Goal: Information Seeking & Learning: Learn about a topic

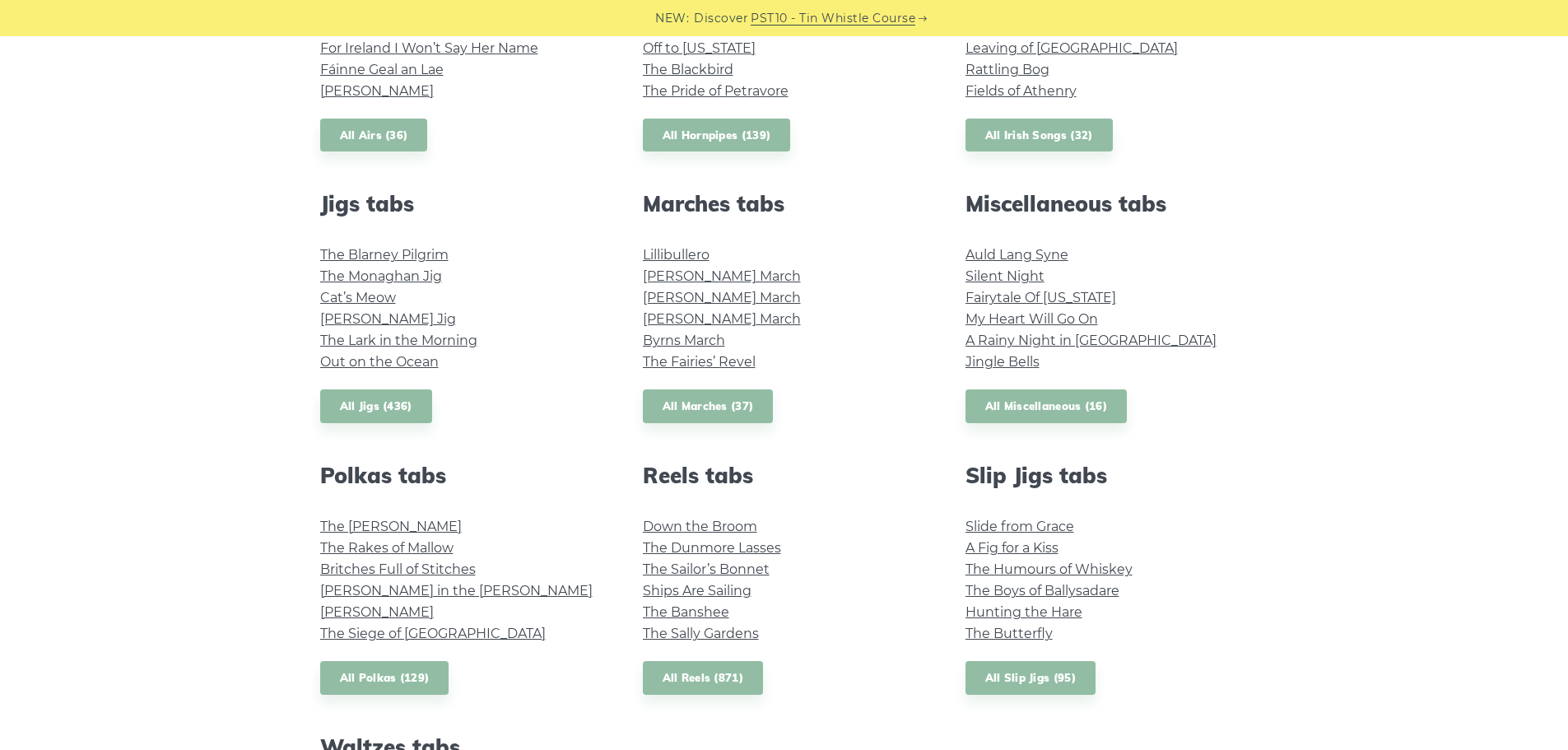
scroll to position [791, 0]
click at [1050, 412] on link "All Miscellaneous (16)" at bounding box center [1046, 405] width 162 height 34
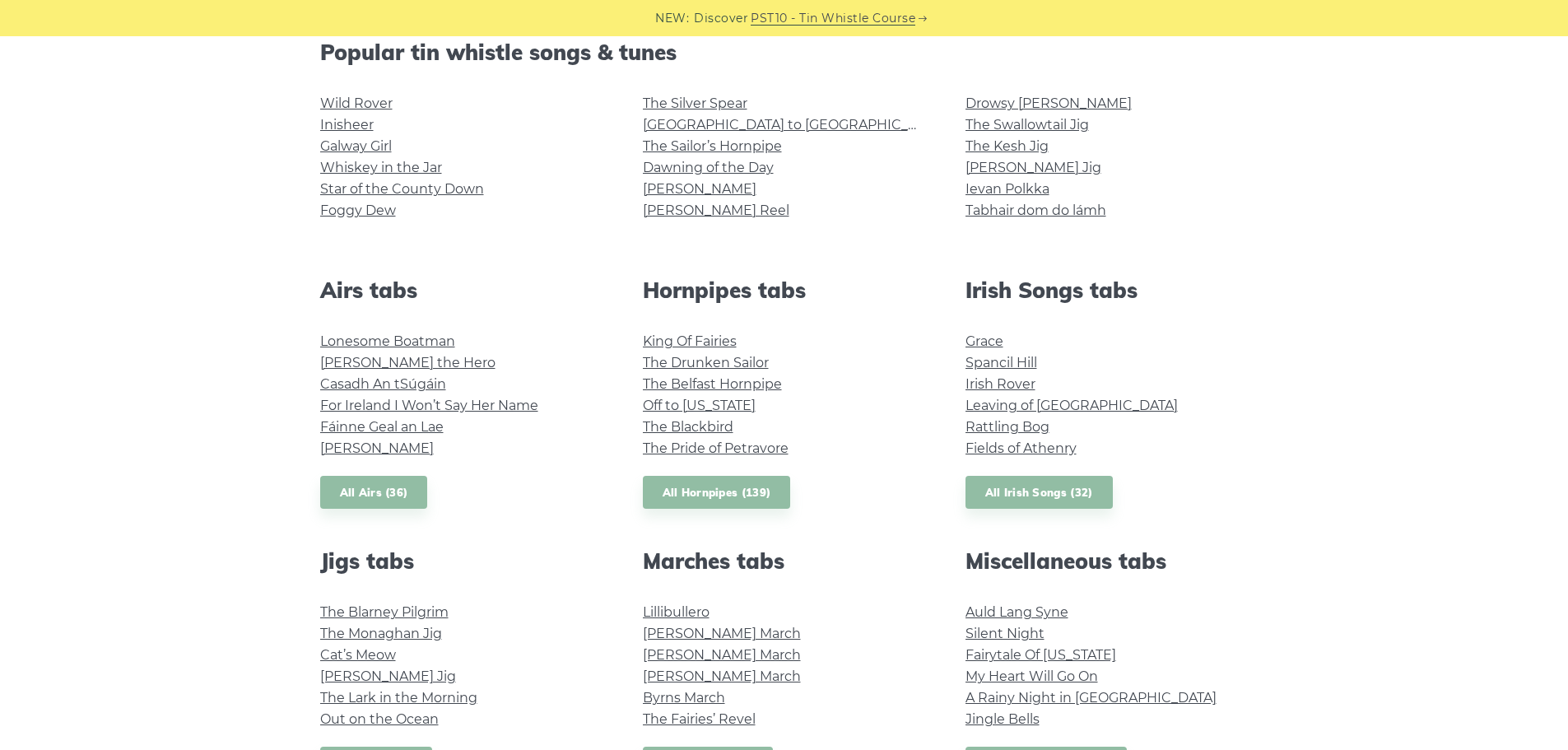
scroll to position [431, 0]
click at [995, 500] on link "All Irish Songs (32)" at bounding box center [1039, 494] width 147 height 34
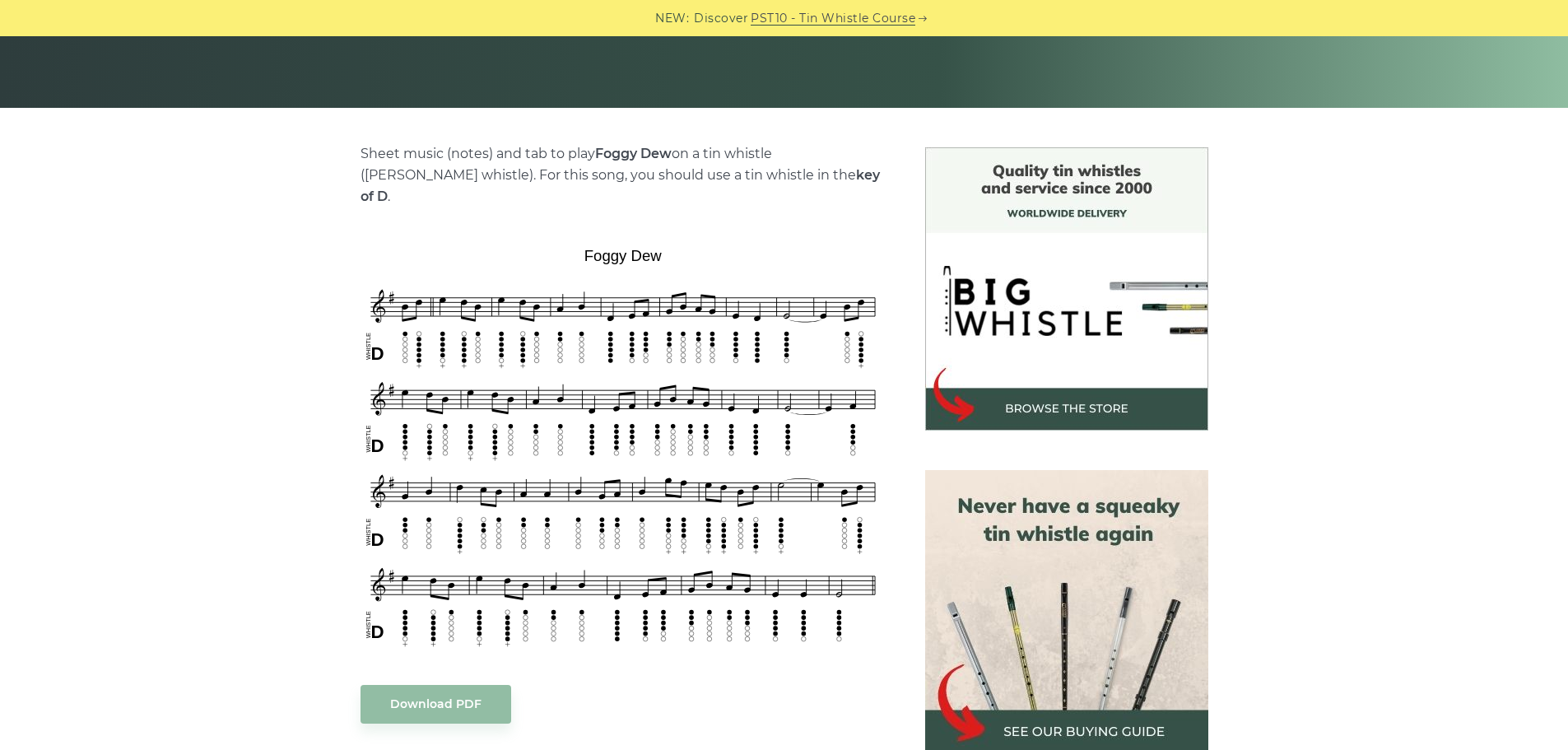
scroll to position [325, 0]
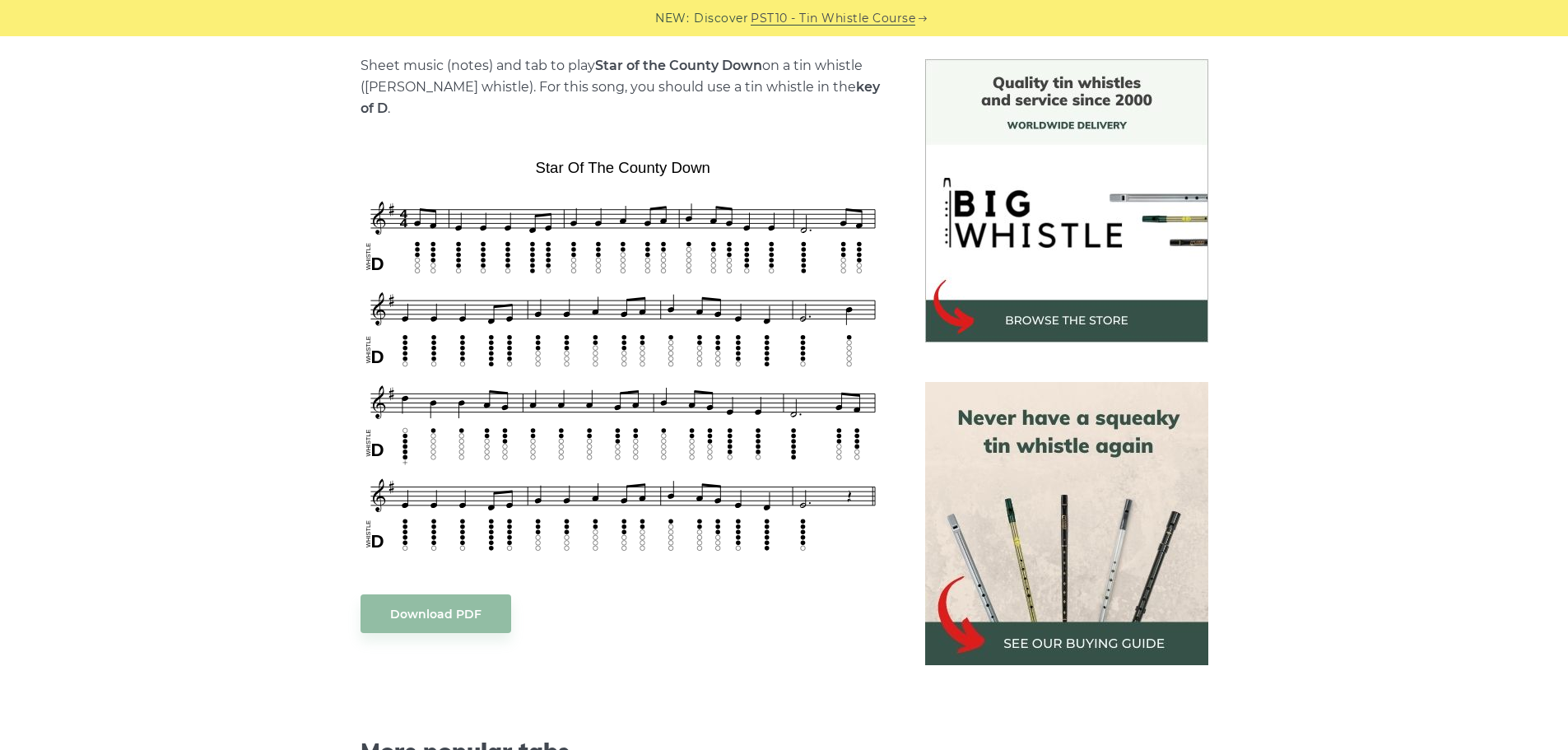
scroll to position [414, 0]
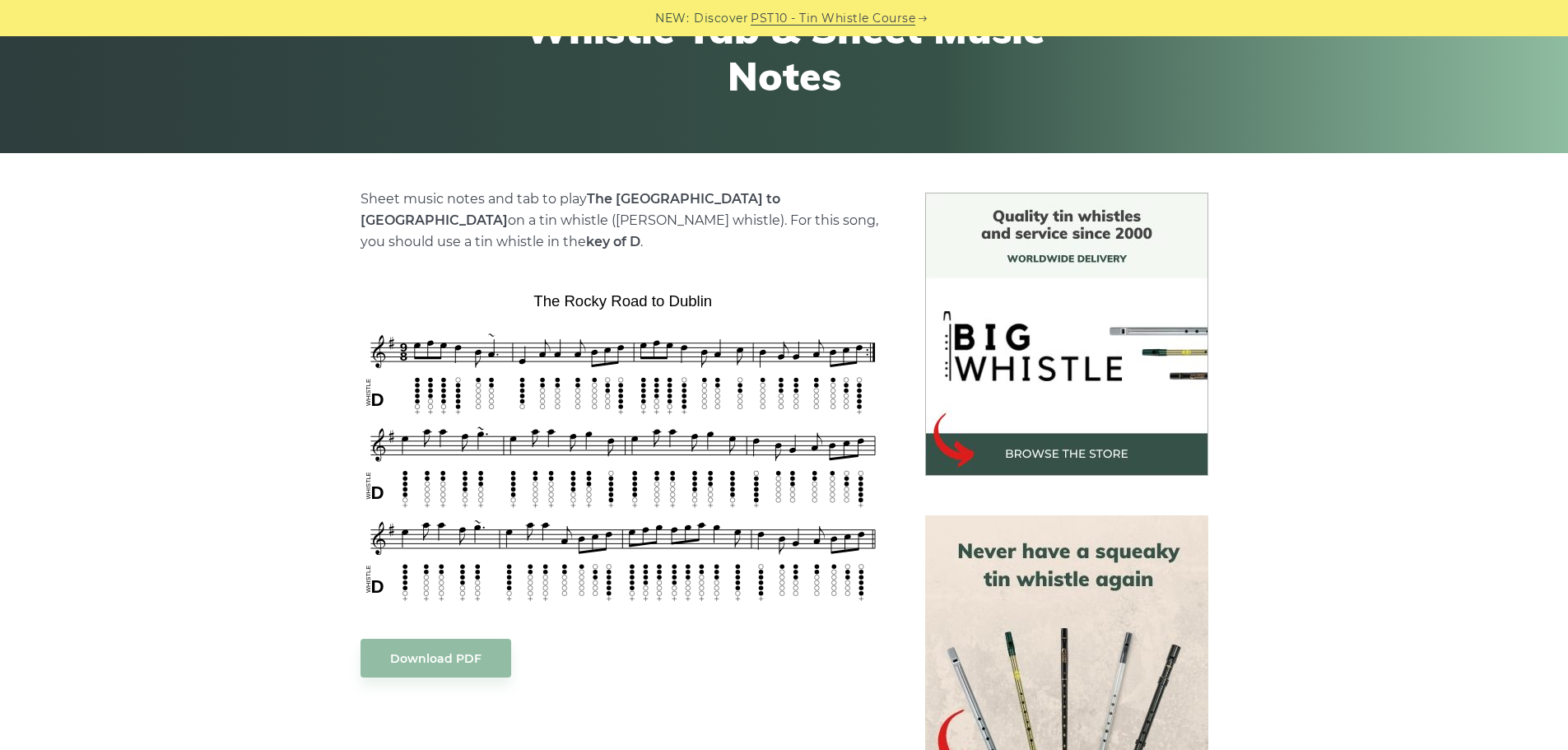
scroll to position [287, 0]
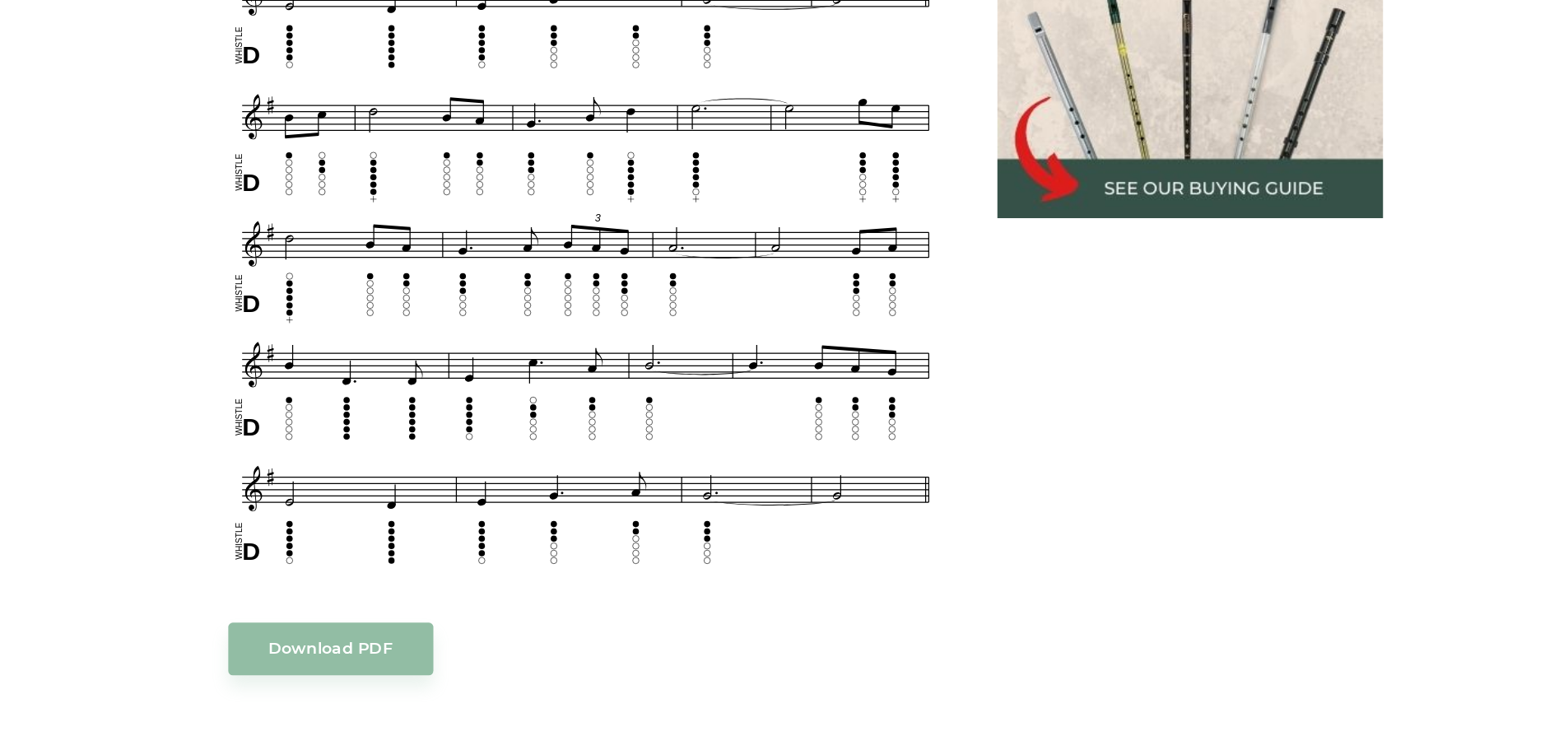
scroll to position [724, 0]
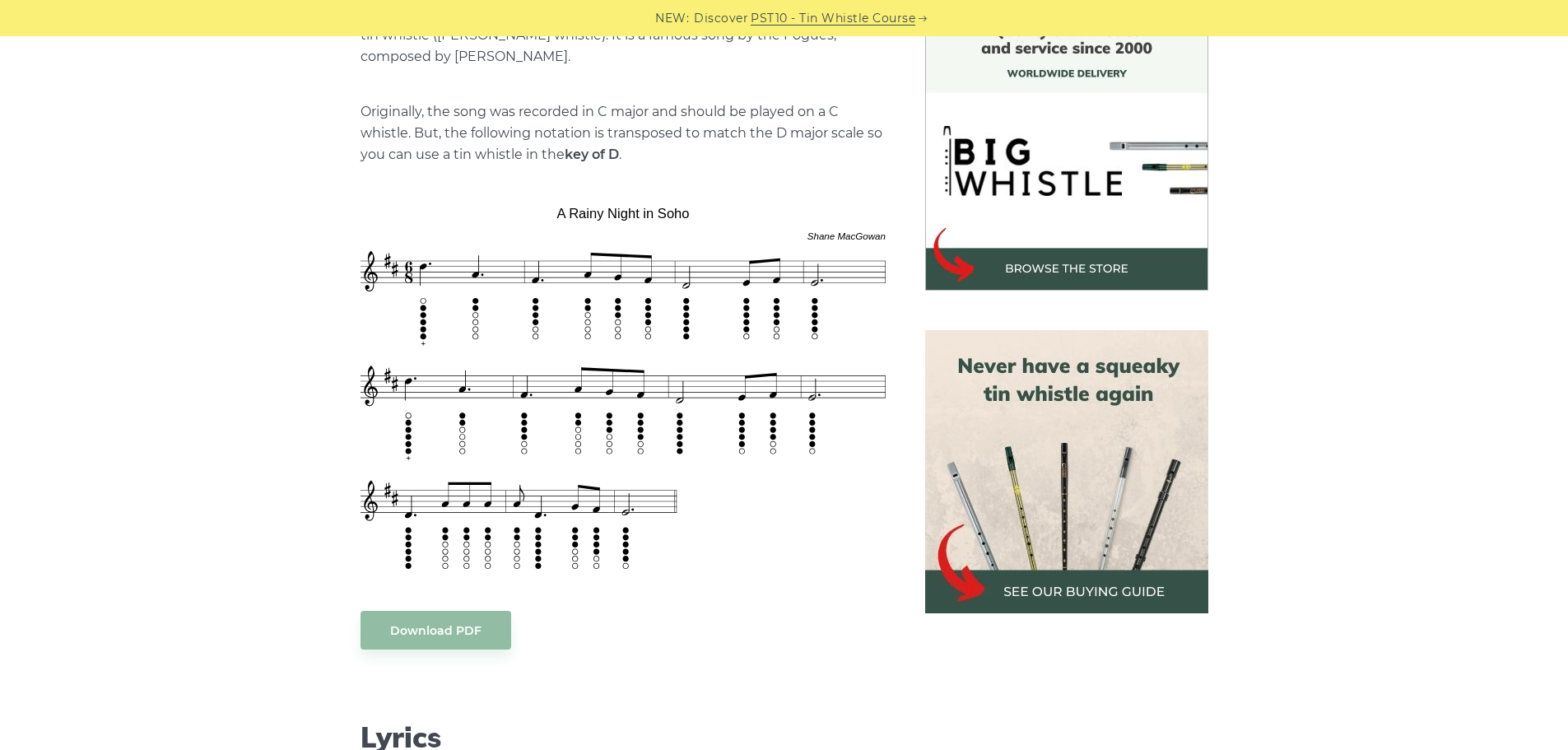
scroll to position [466, 0]
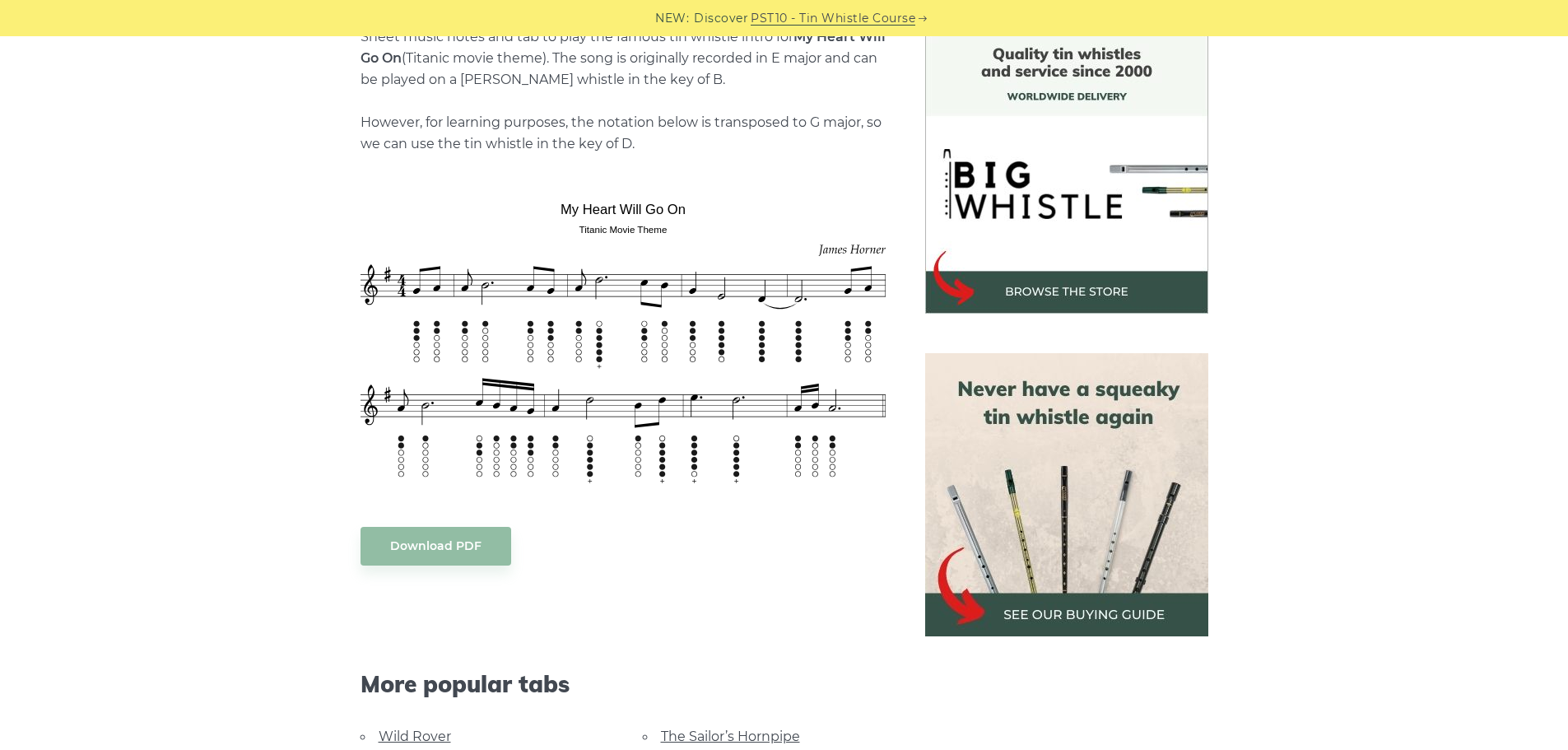
scroll to position [442, 0]
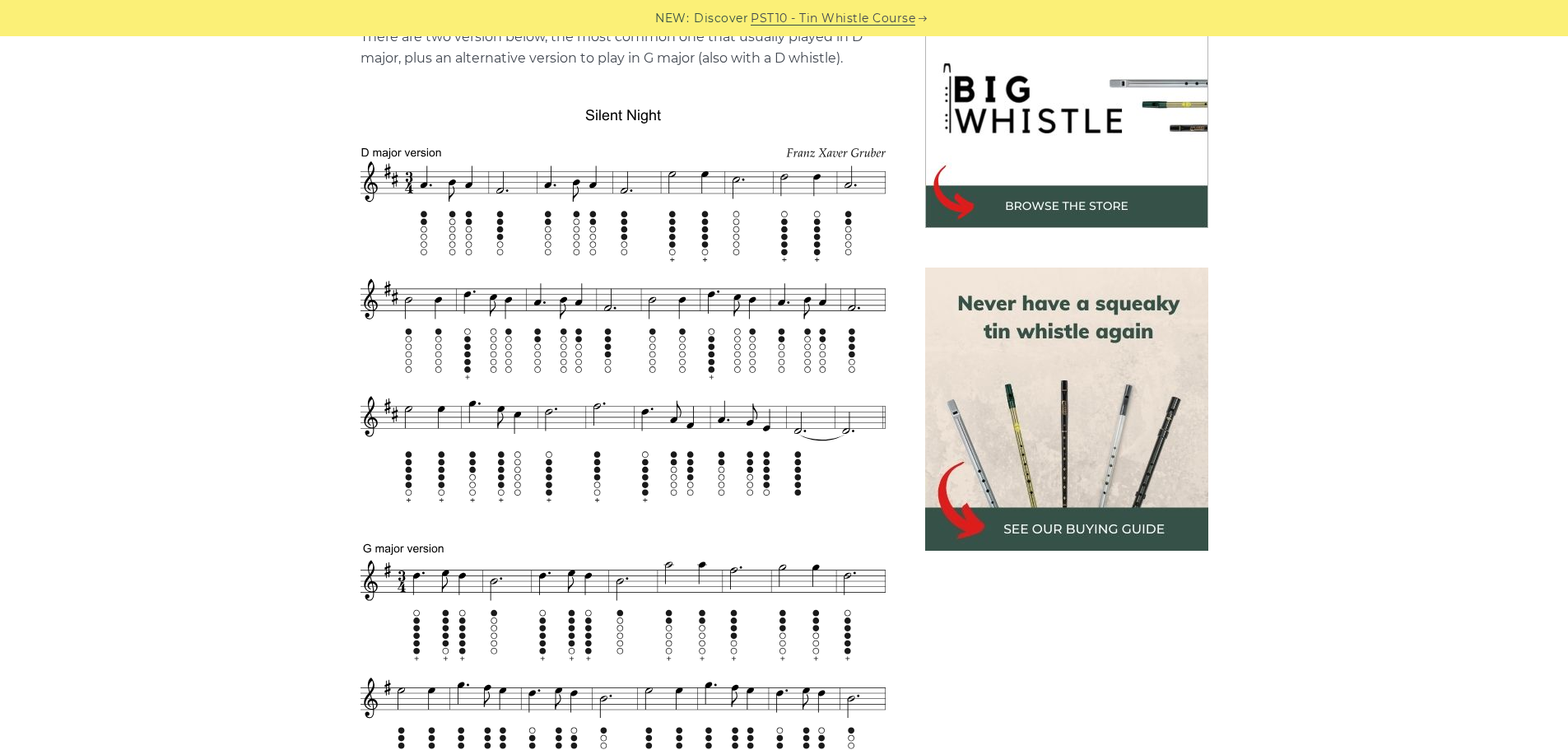
scroll to position [550, 0]
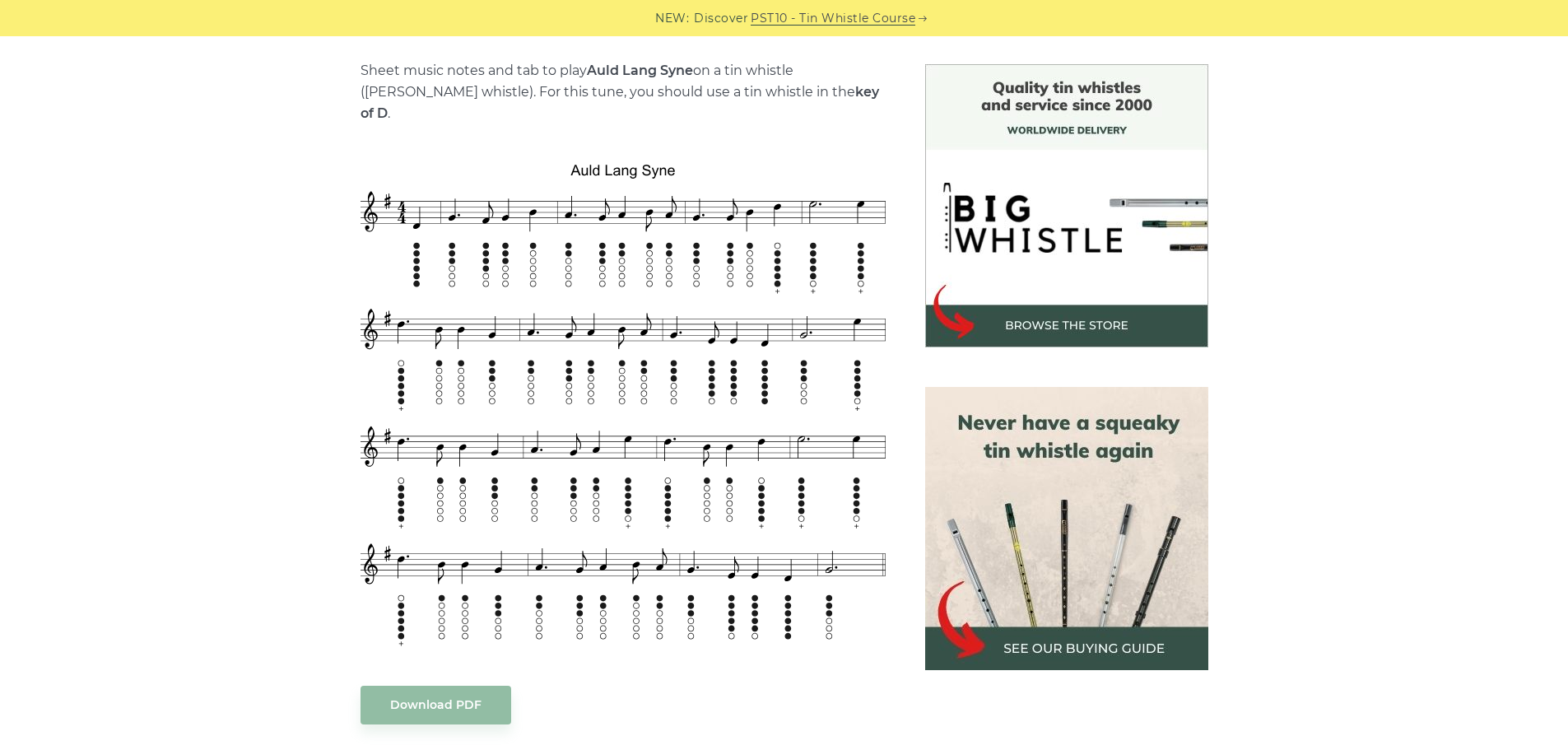
scroll to position [410, 0]
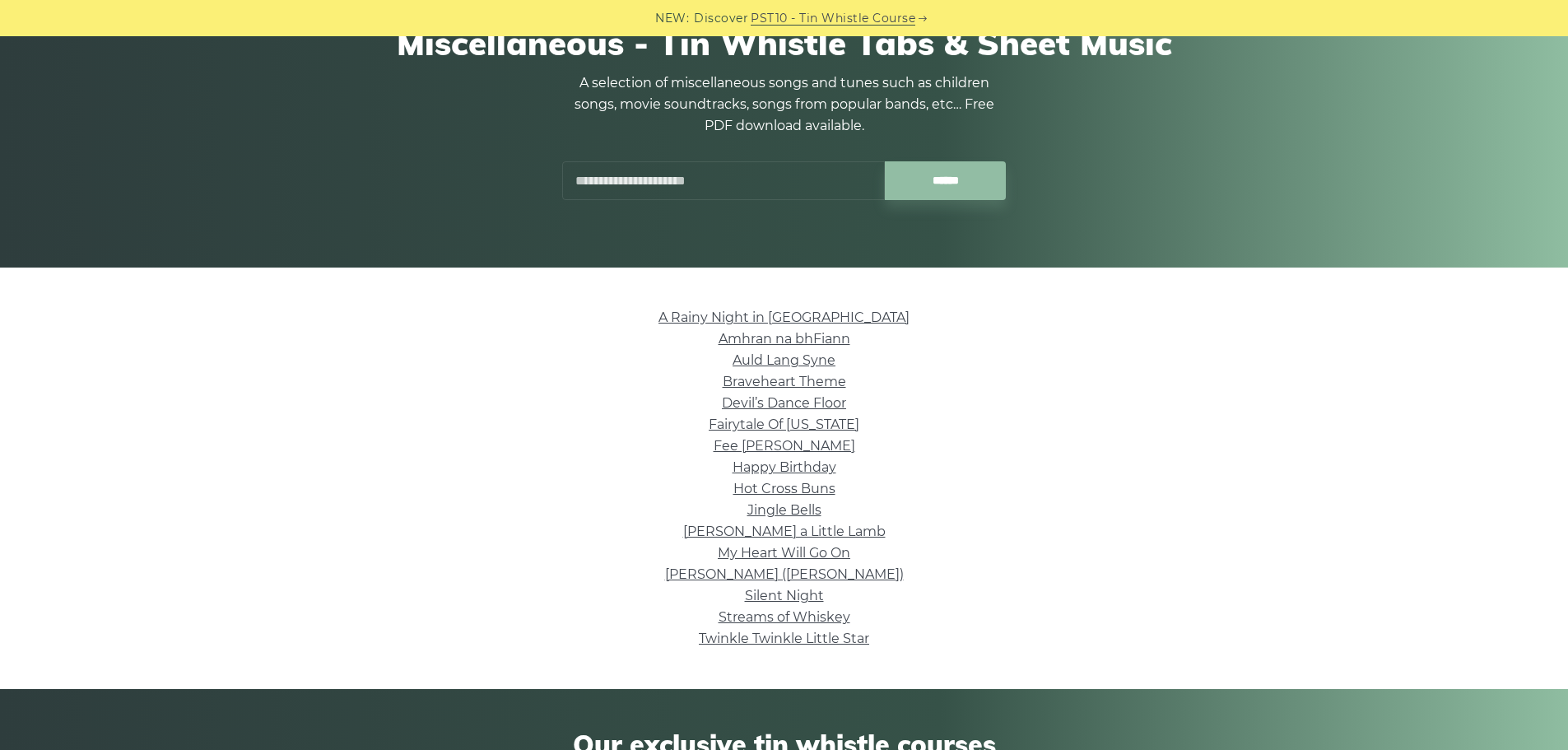
scroll to position [166, 0]
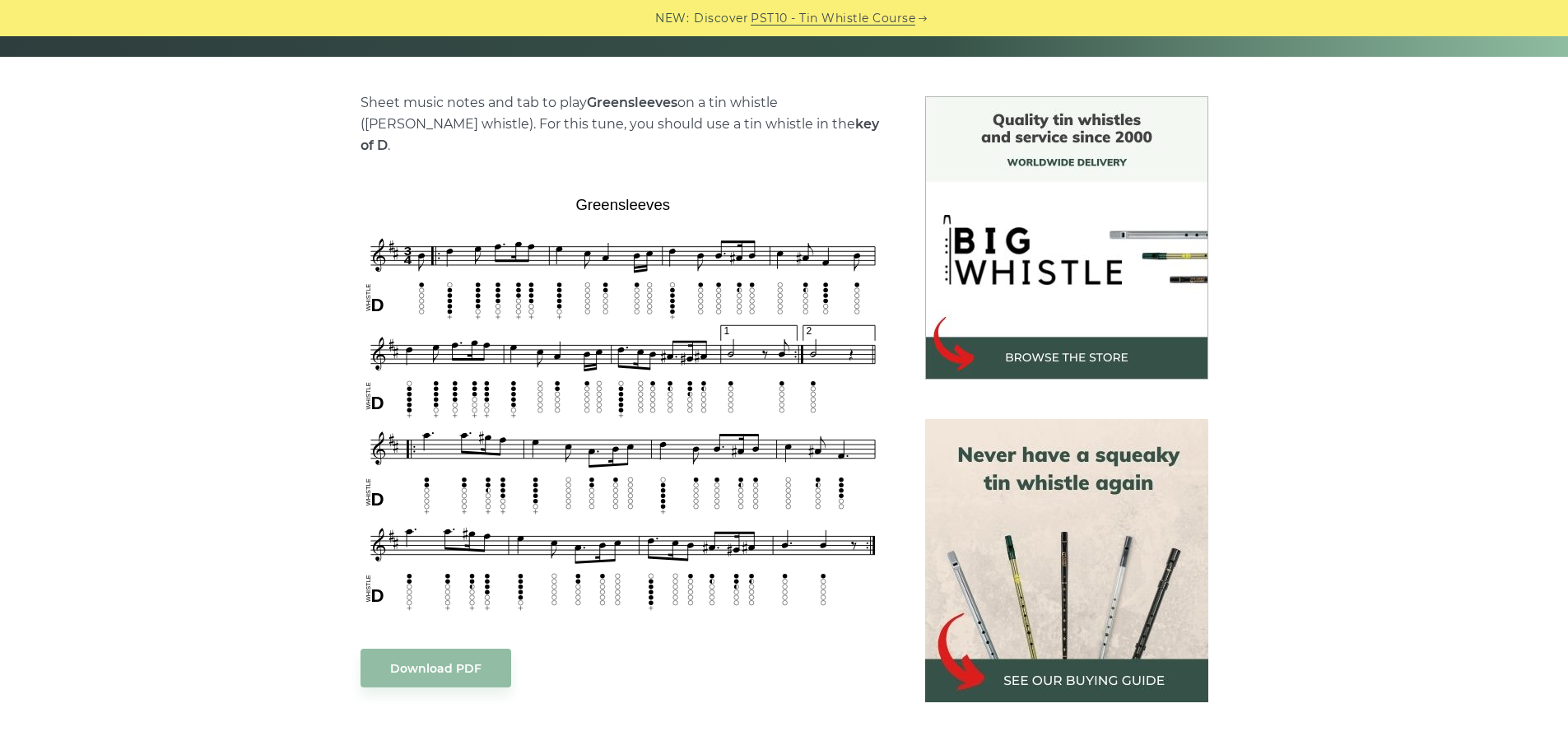
scroll to position [376, 0]
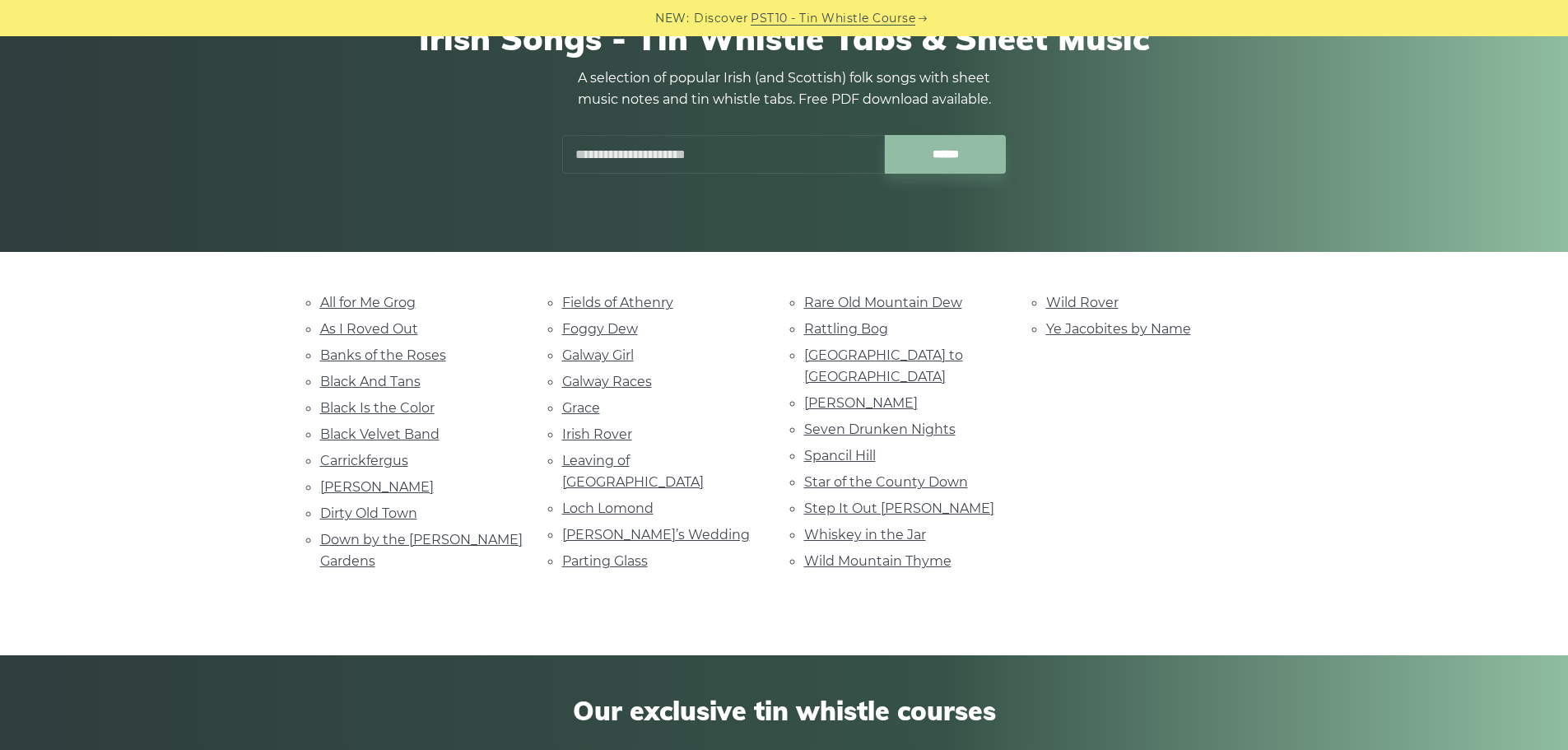
scroll to position [181, 0]
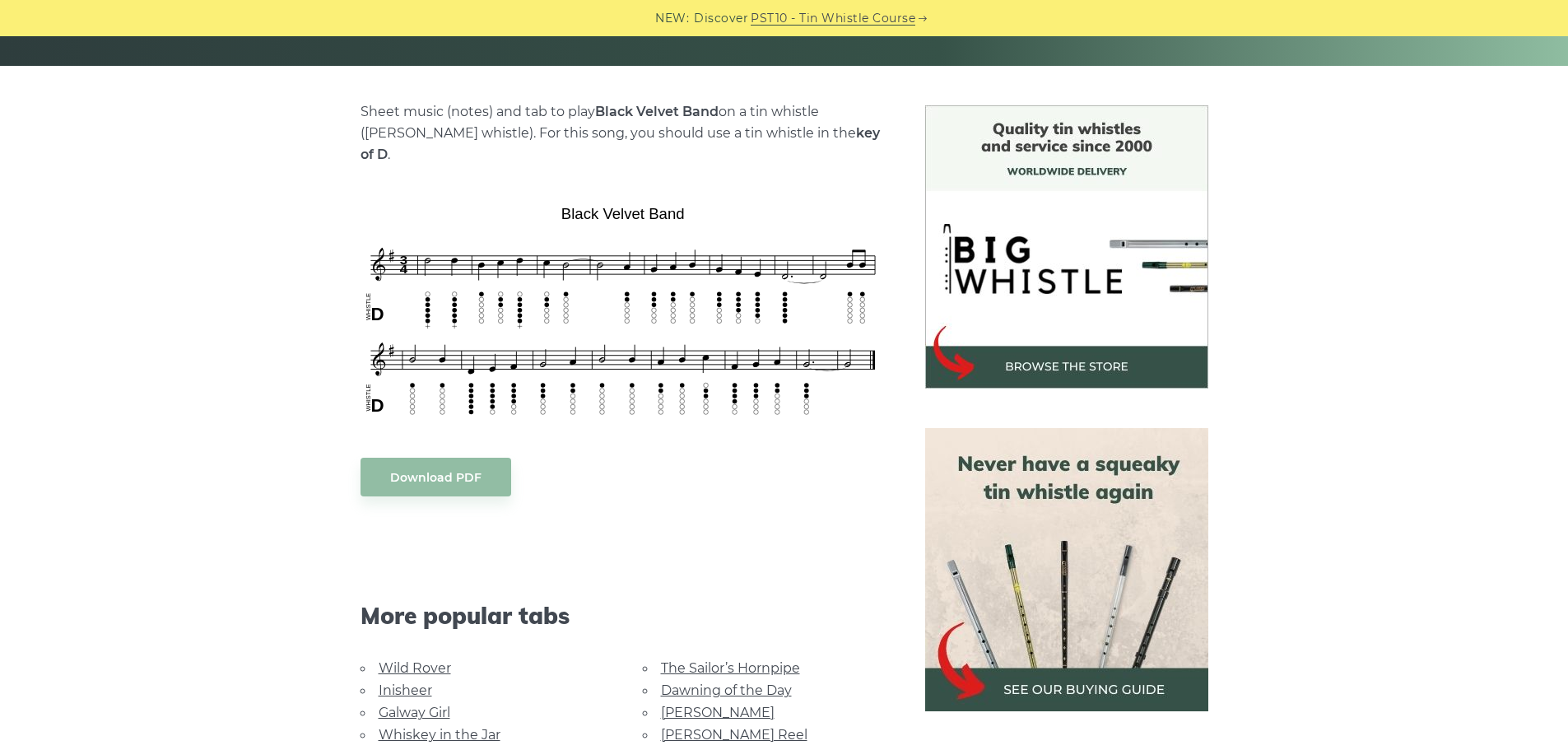
scroll to position [371, 0]
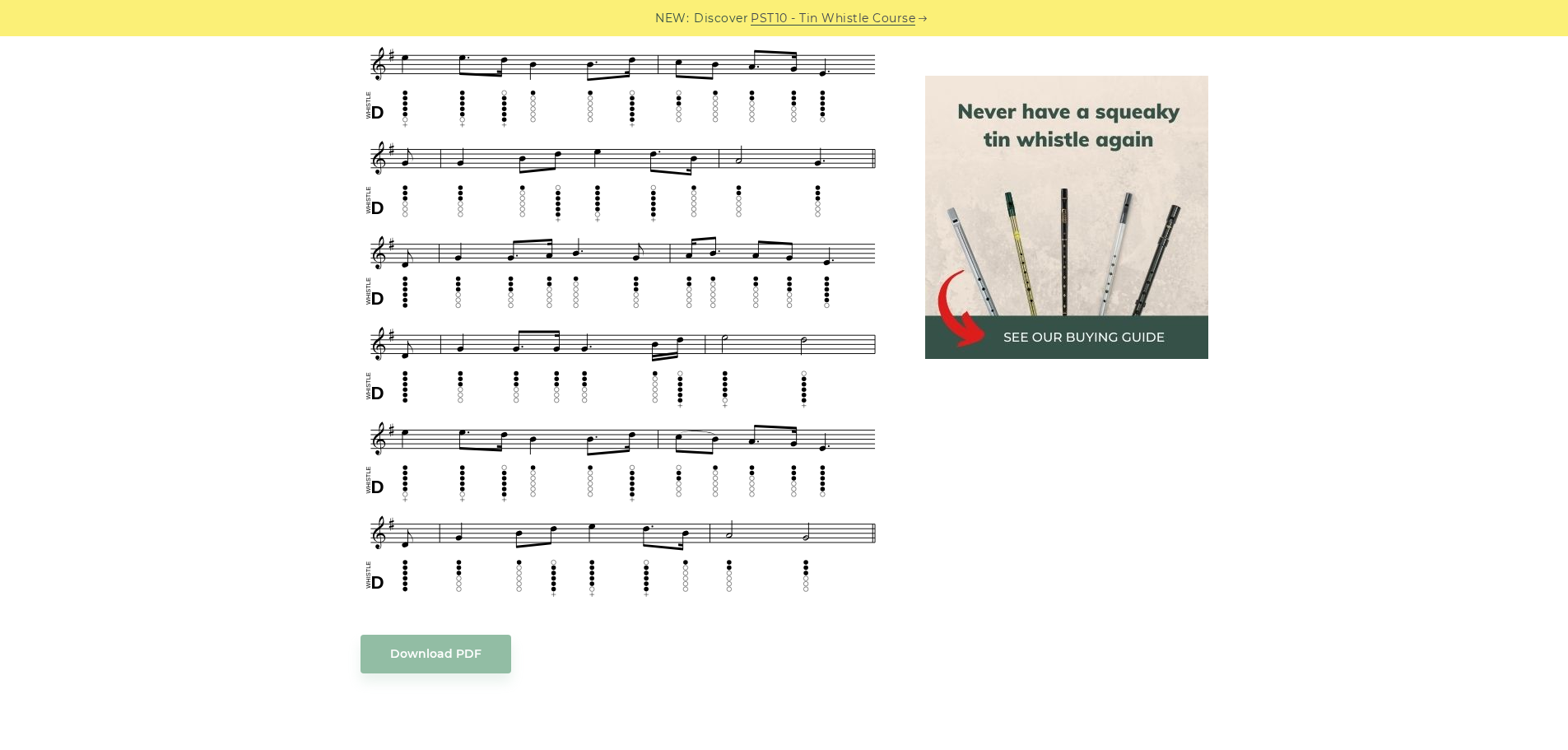
scroll to position [766, 0]
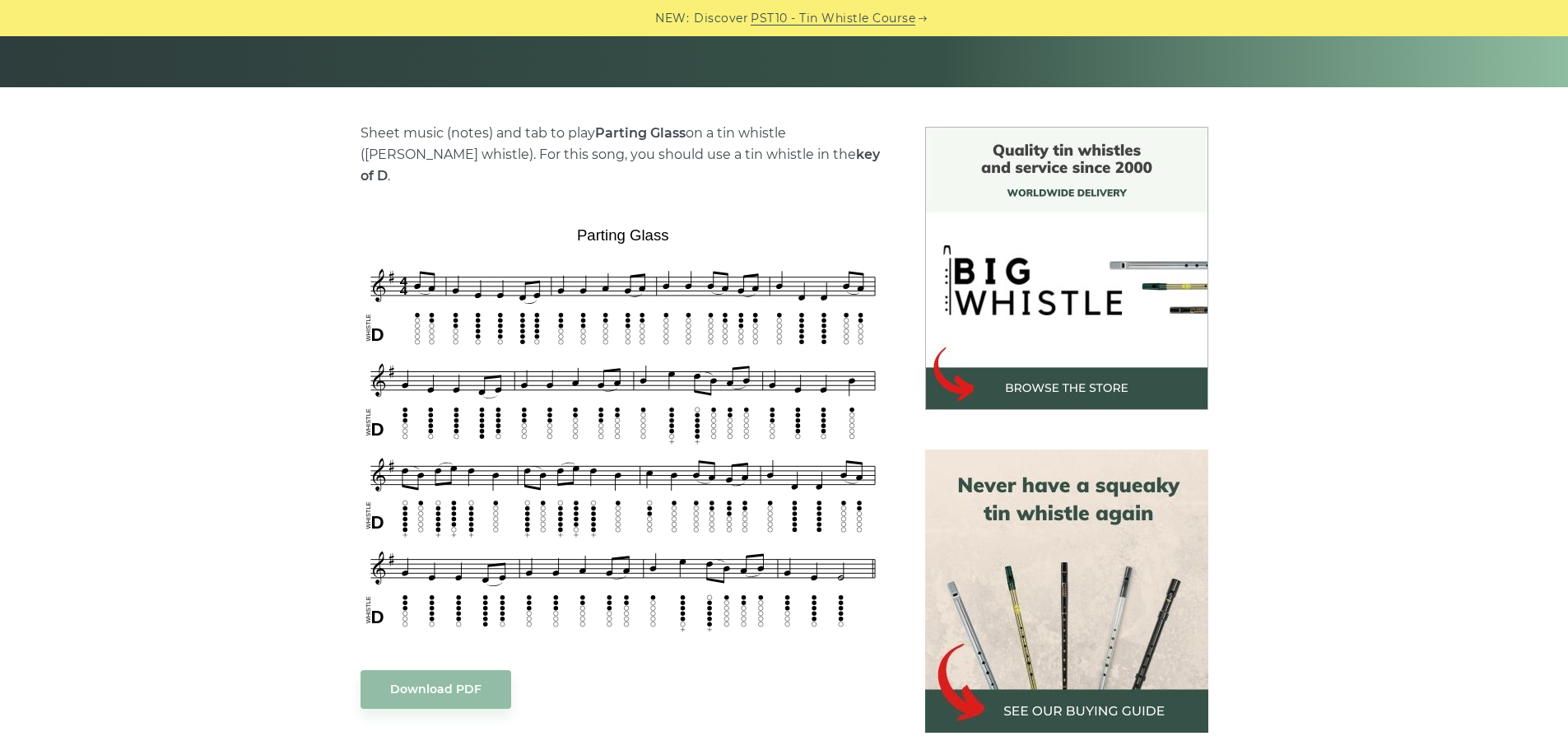
scroll to position [346, 0]
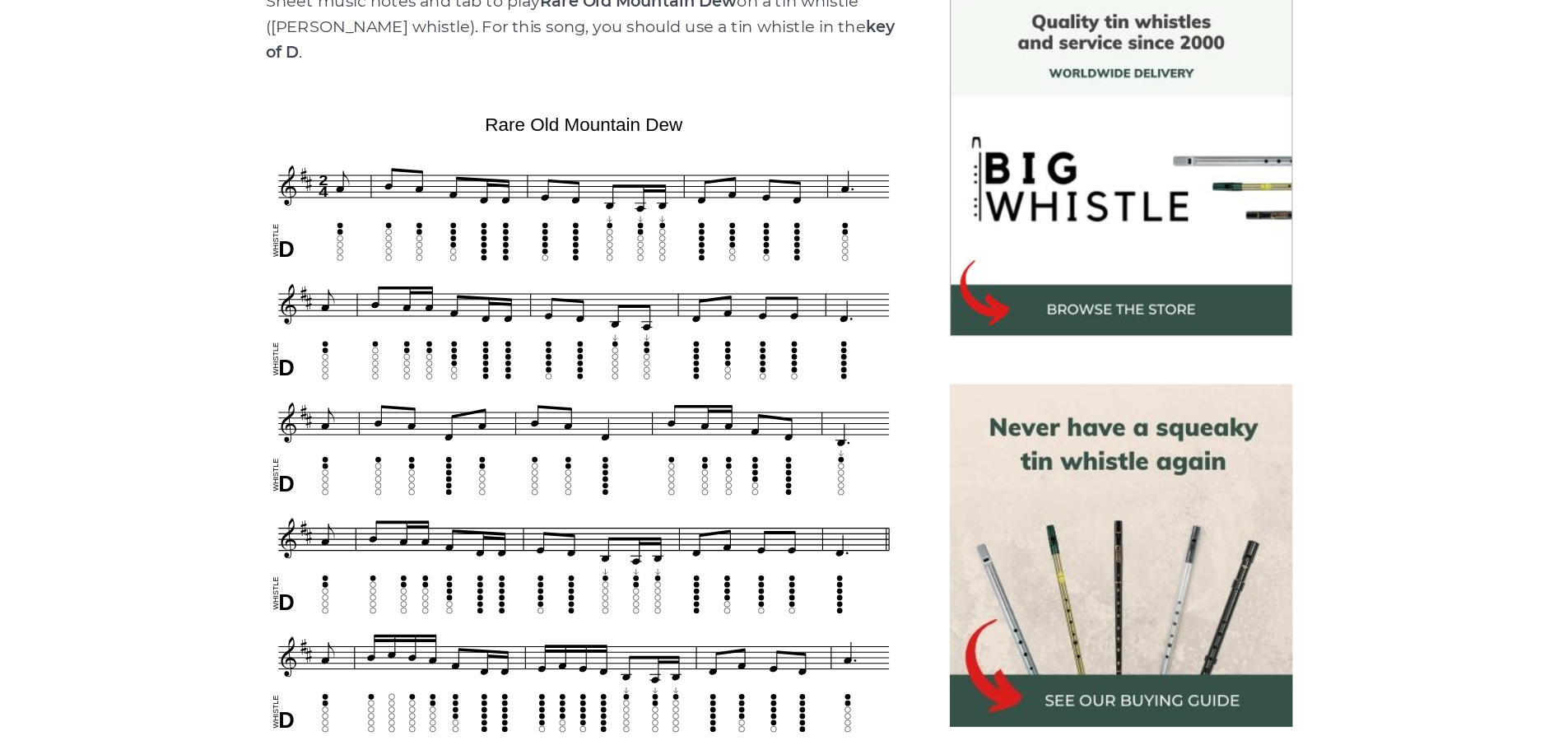
scroll to position [360, 0]
